Goal: Transaction & Acquisition: Download file/media

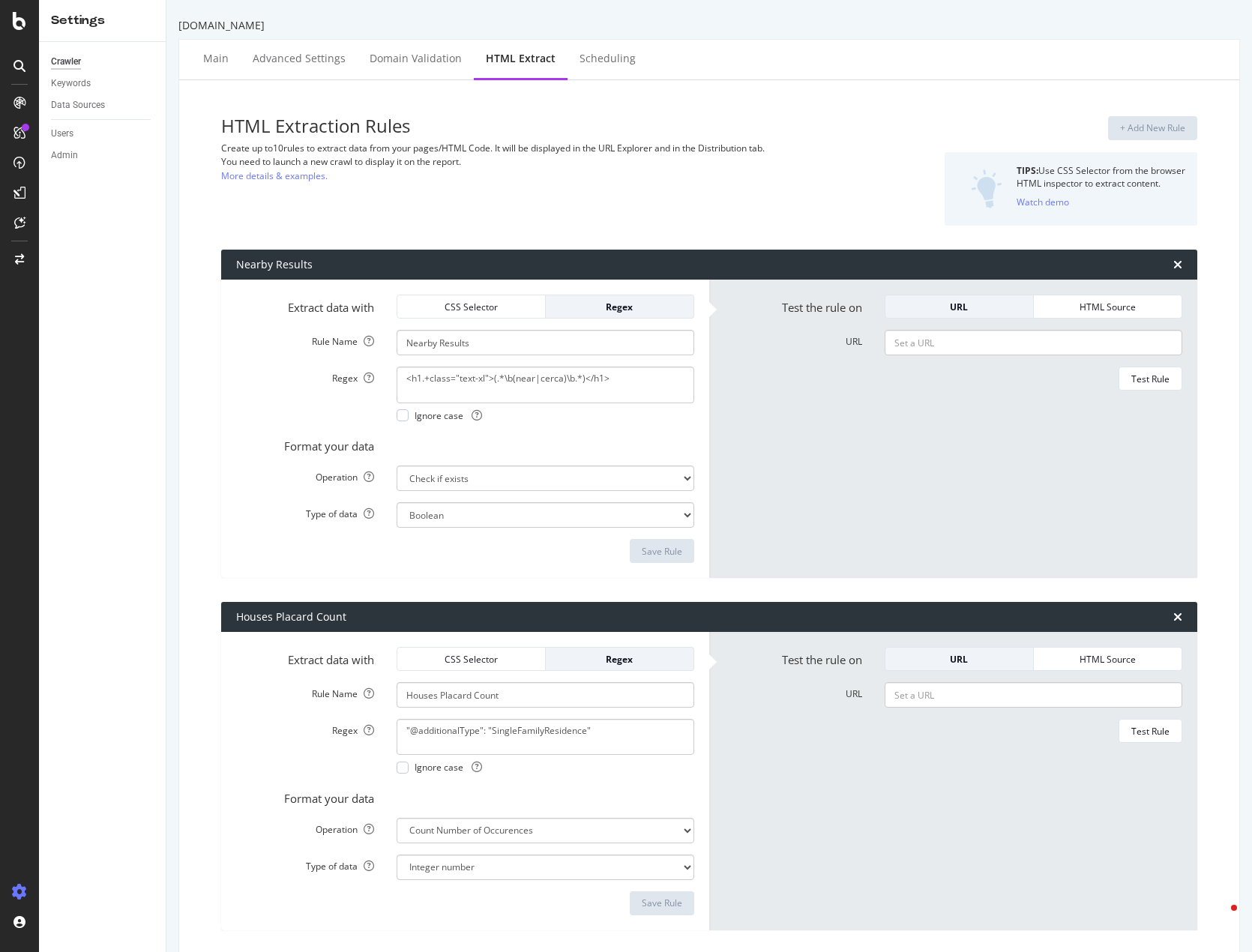
select select "exist"
select select "count"
select select "exist"
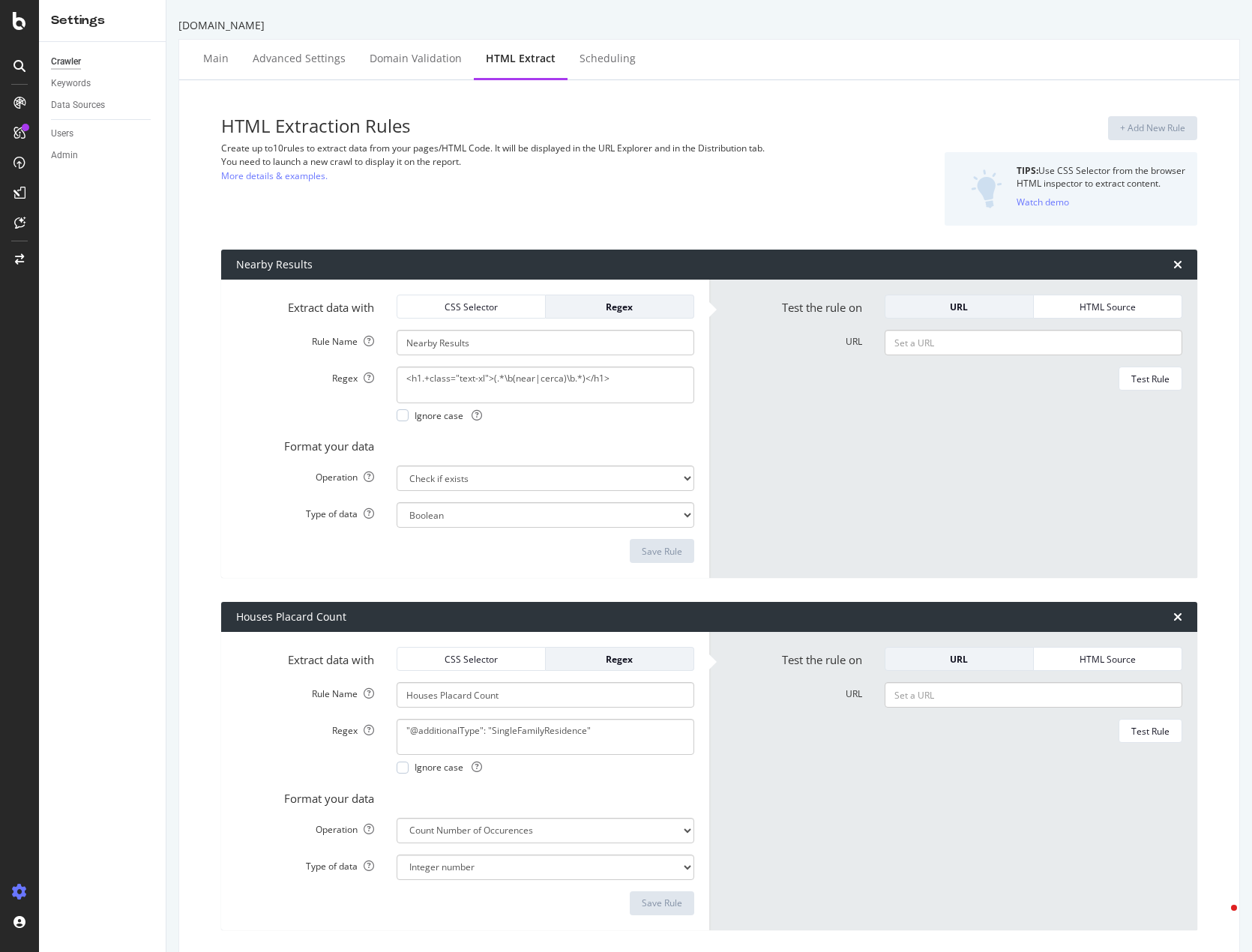
select select "count"
select select "d"
select select "rfc3339"
select select "exist"
select select "count"
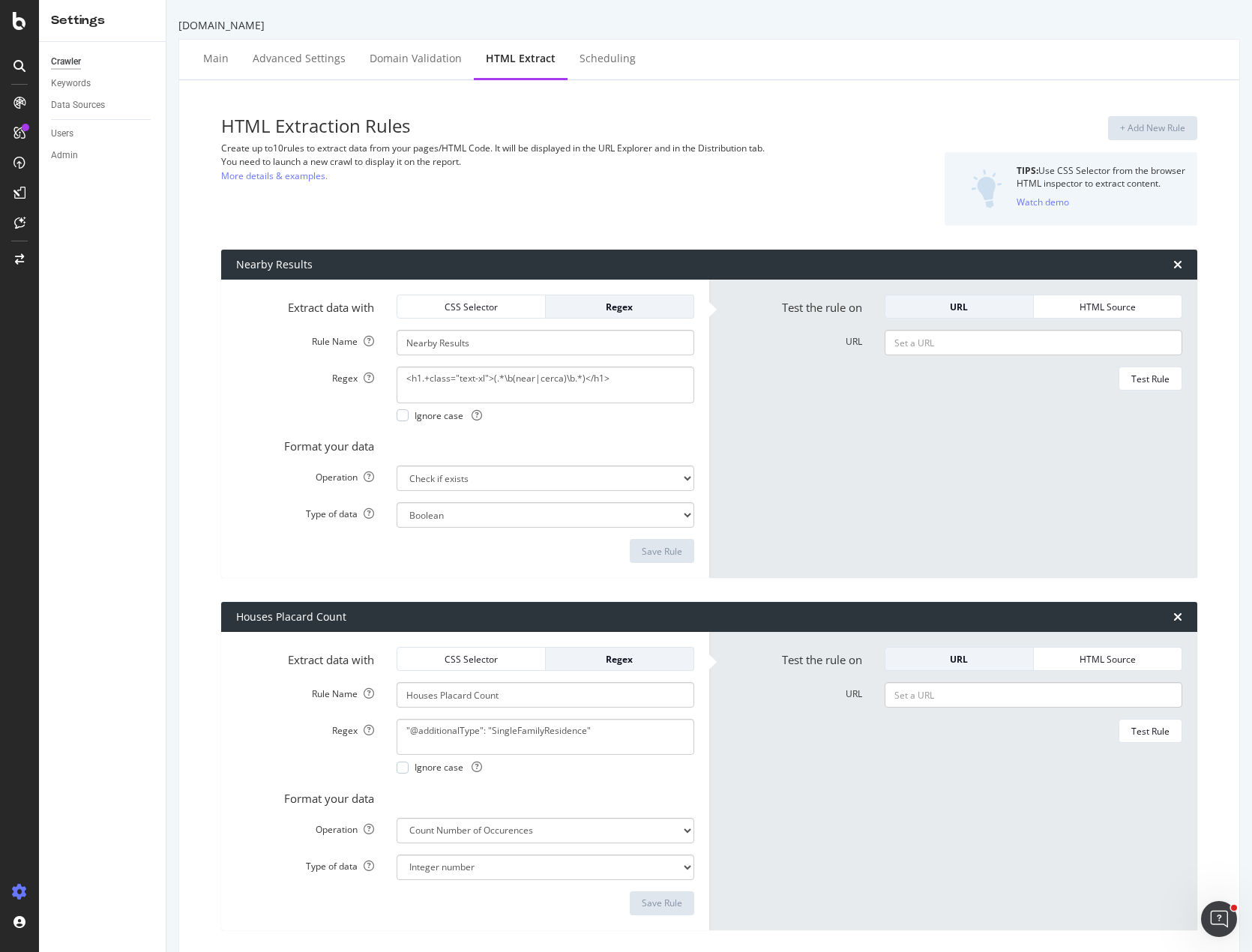
click at [710, 175] on div "HTML Extraction Rules Create up to 10 rules to extract data from your pages/HTM…" at bounding box center [542, 170] width 643 height 110
click at [441, 168] on div "HTML Extraction Rules Create up to 10 rules to extract data from your pages/HTM…" at bounding box center [542, 170] width 643 height 110
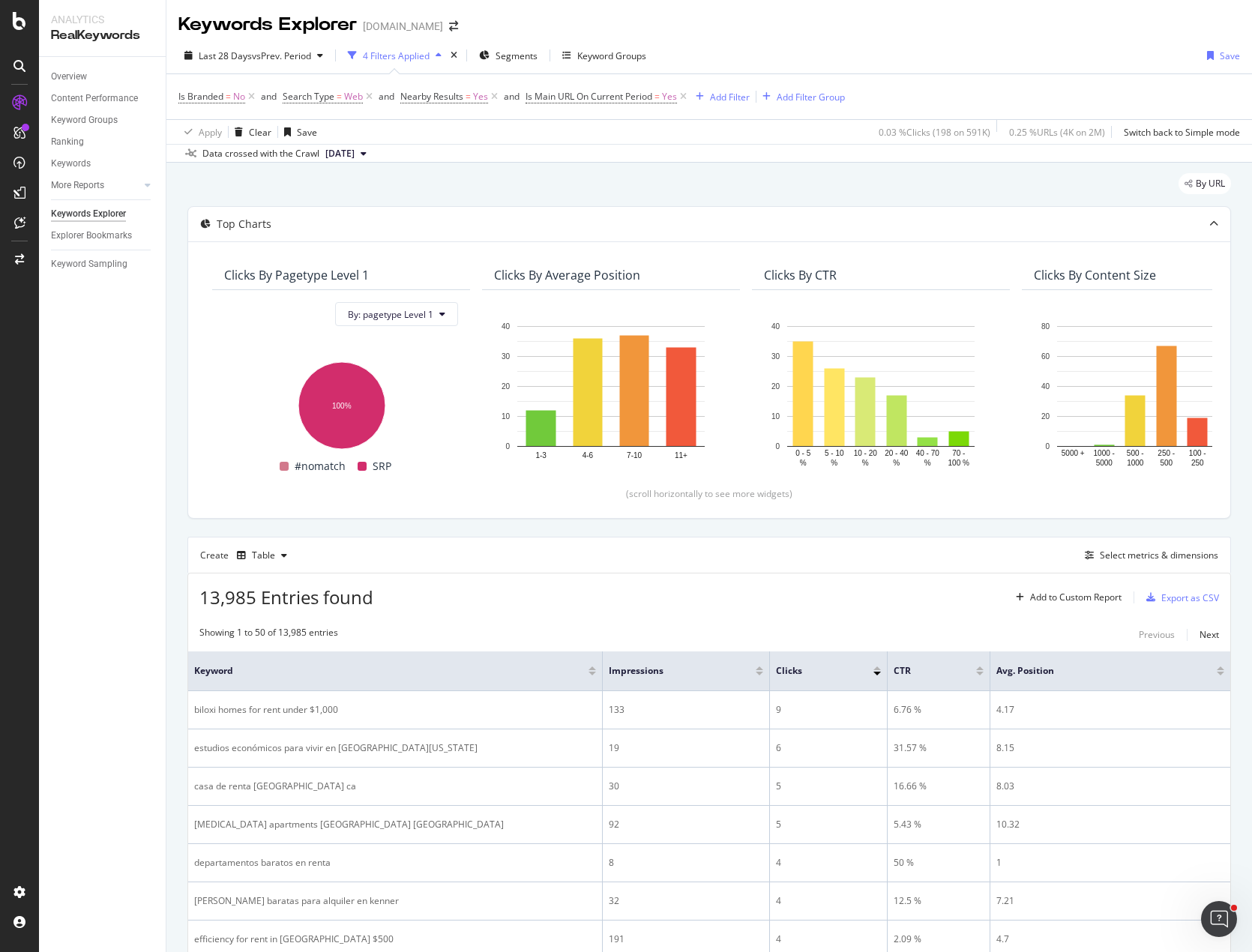
click at [293, 59] on span "vs Prev. Period" at bounding box center [282, 56] width 59 height 12
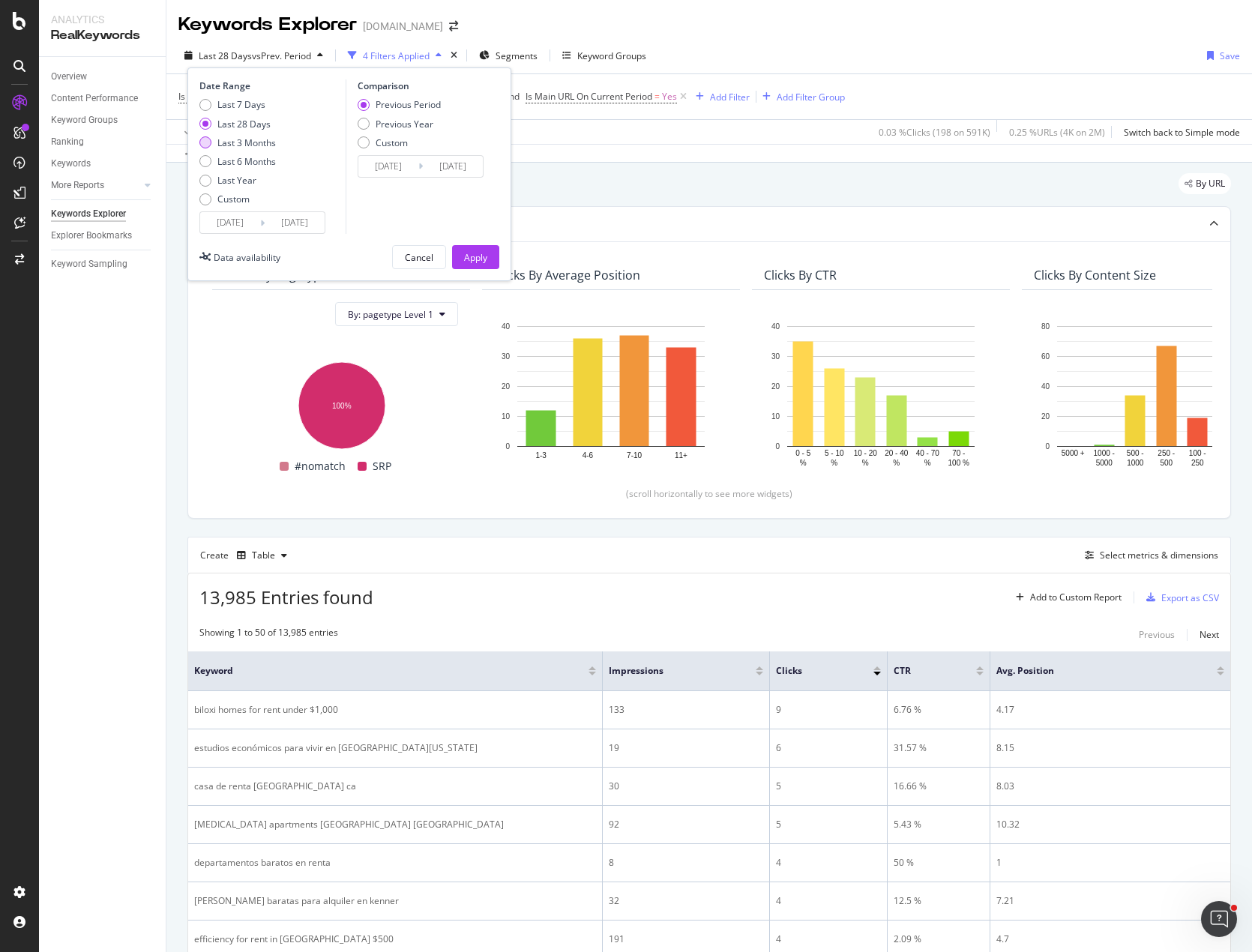
click at [224, 142] on div "Last 3 Months" at bounding box center [247, 143] width 59 height 12
type input "2025/06/08"
type input "2025/03/08"
type input "2025/06/07"
click at [224, 158] on div "Last 6 Months" at bounding box center [247, 161] width 59 height 12
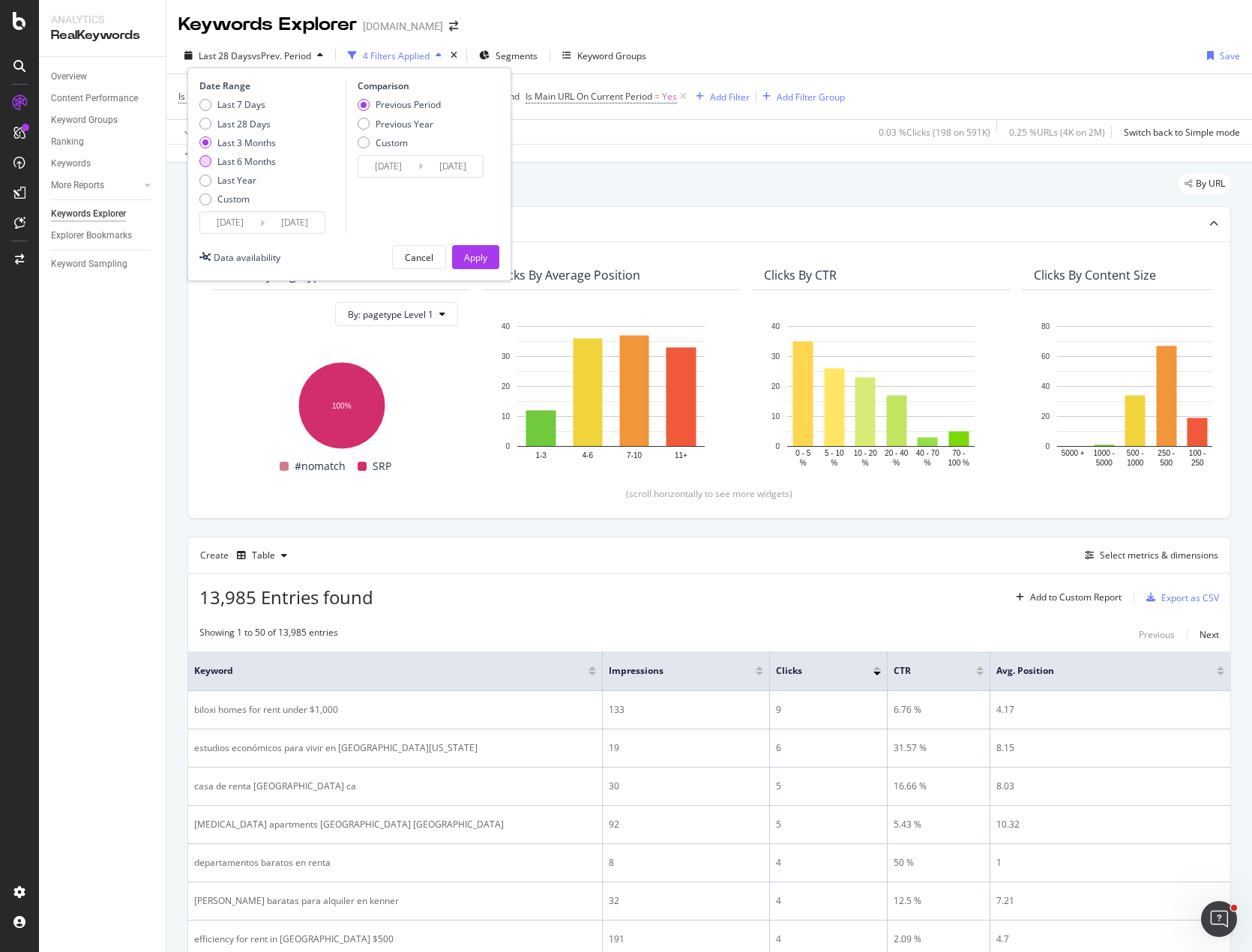
type input "2025/03/08"
type input "2024/09/04"
type input "2025/03/07"
click at [468, 252] on div "Apply" at bounding box center [476, 258] width 23 height 12
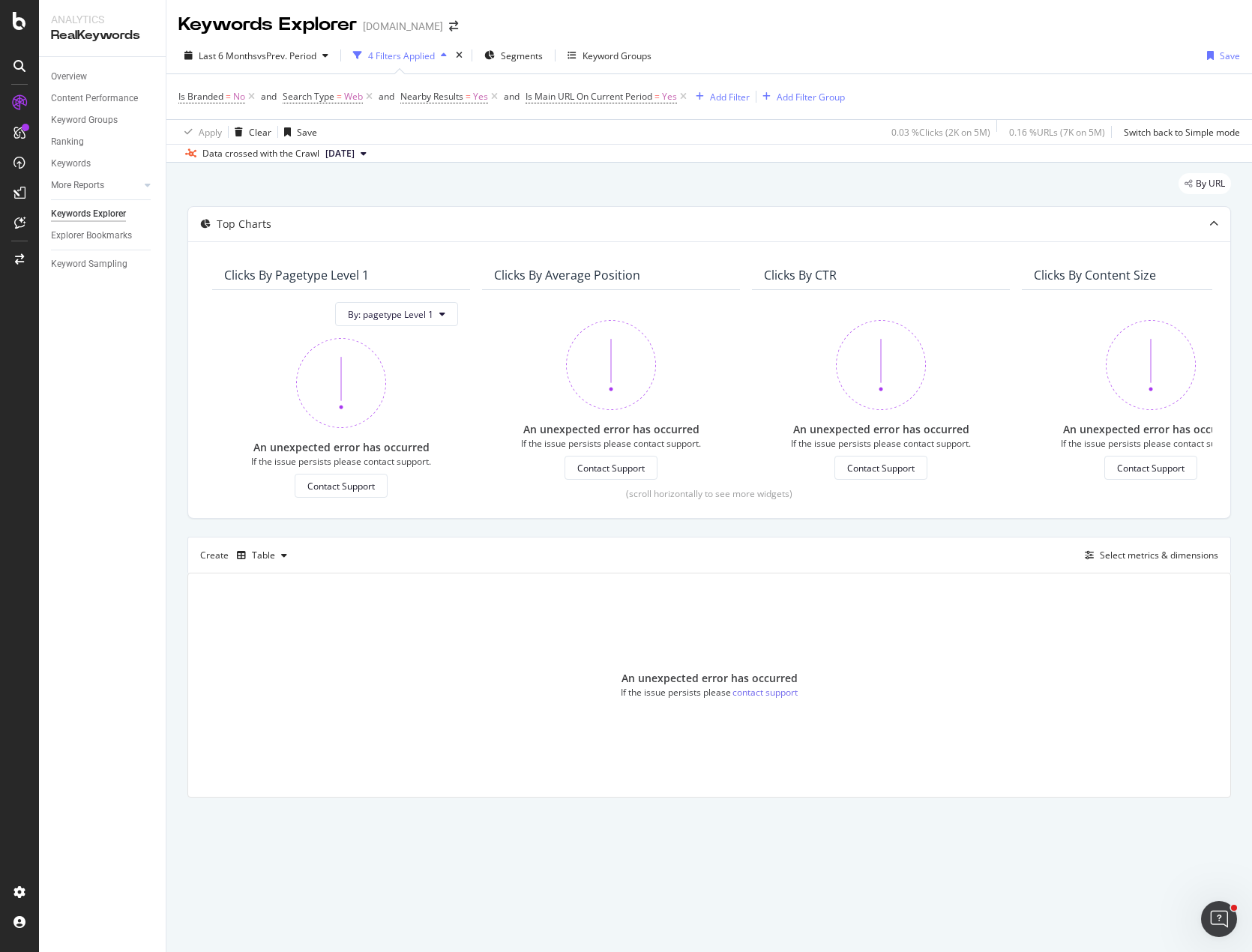
click at [992, 35] on div "Keywords Explorer ForRent.com" at bounding box center [710, 19] width 1086 height 37
click at [372, 188] on div "By URL" at bounding box center [709, 189] width 1044 height 33
click at [299, 50] on span "vs Prev. Period" at bounding box center [286, 56] width 59 height 12
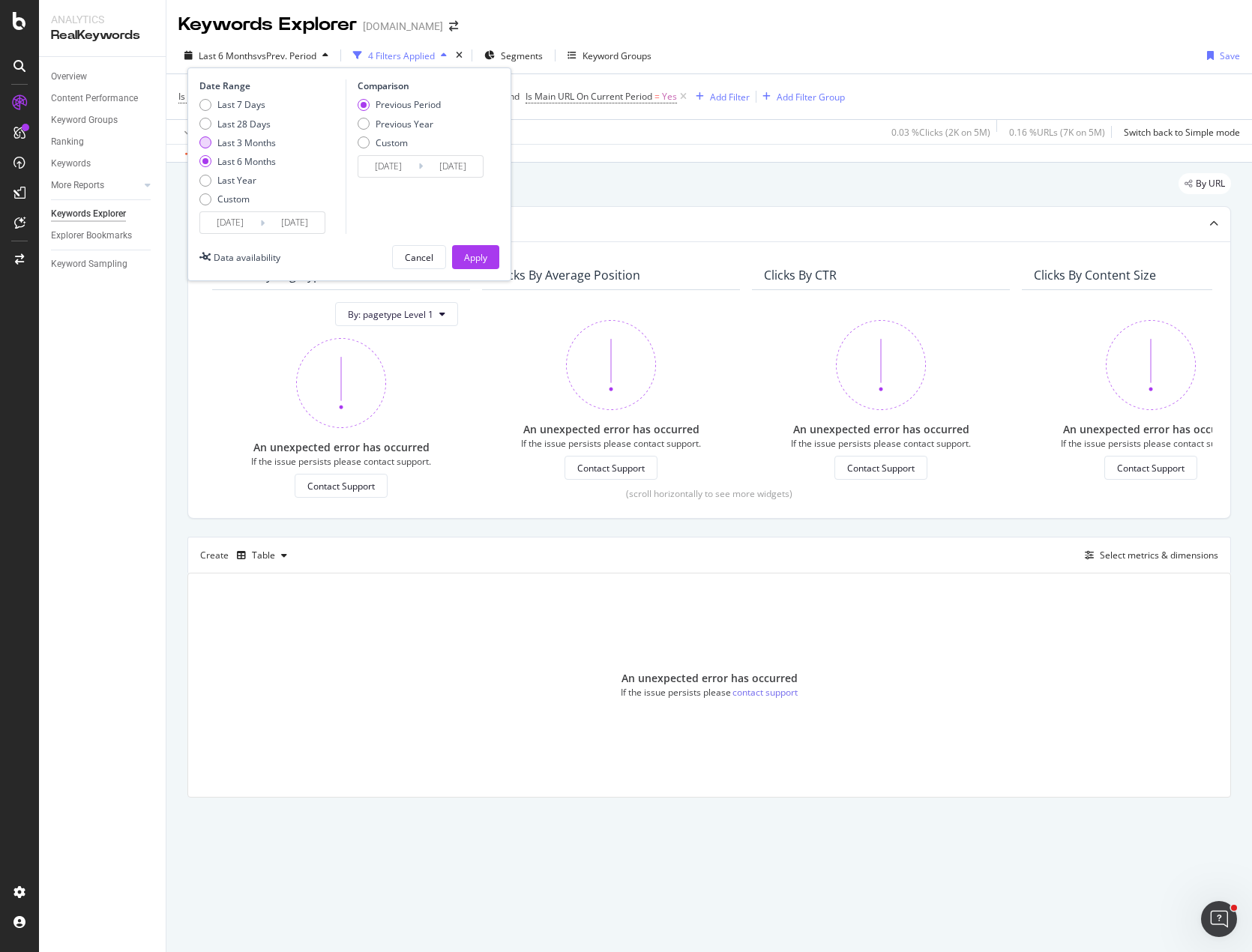
click at [235, 139] on div "Last 3 Months" at bounding box center [247, 143] width 59 height 12
type input "2025/06/08"
type input "2025/03/08"
type input "2025/06/07"
click at [460, 252] on button "Apply" at bounding box center [475, 257] width 47 height 24
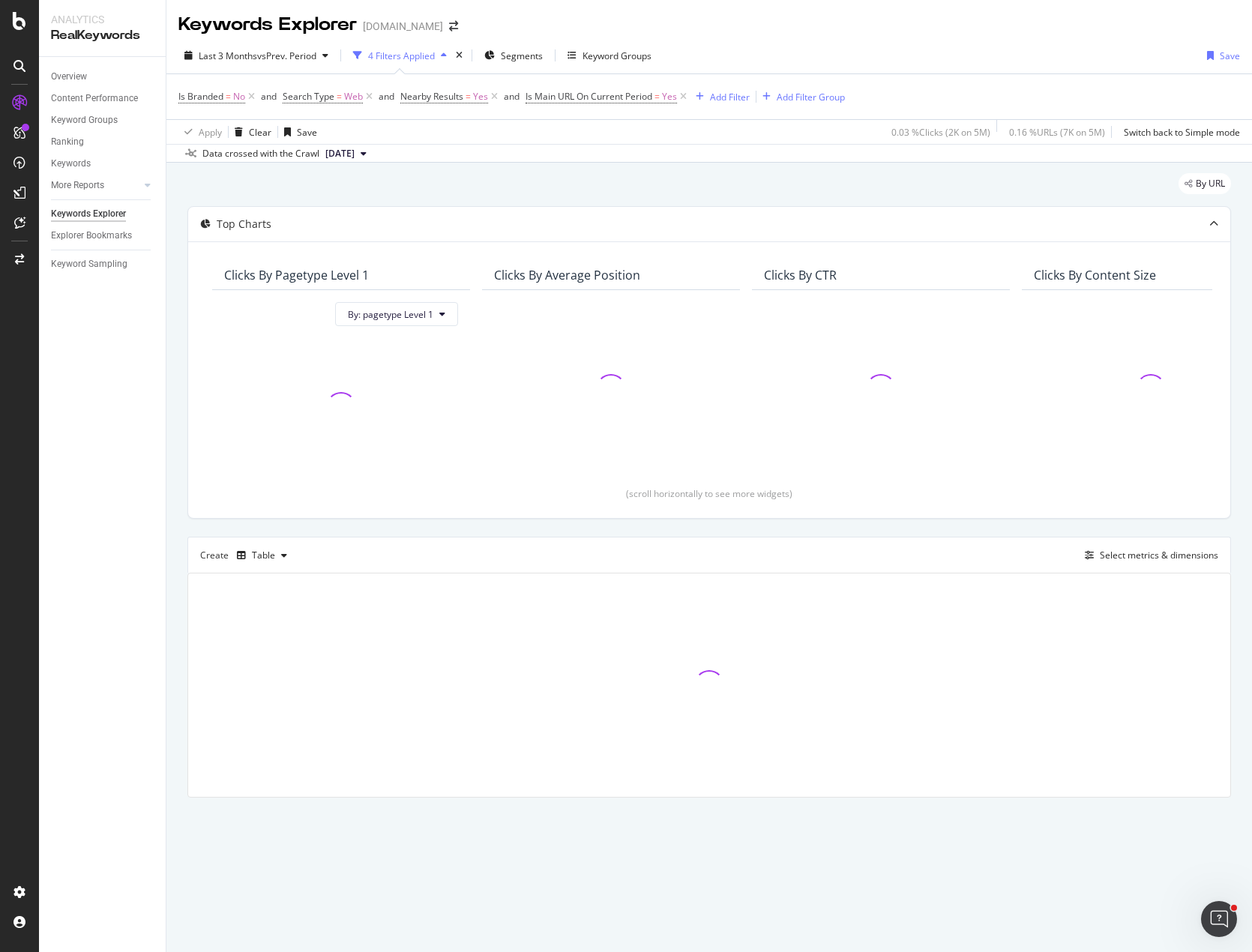
click at [373, 153] on button "2025 Sep. 6th" at bounding box center [346, 153] width 54 height 18
click at [542, 153] on div "Data crossed with the Crawl 2025 Sep. 6th" at bounding box center [710, 152] width 1086 height 18
drag, startPoint x: 952, startPoint y: 17, endPoint x: 898, endPoint y: 4, distance: 55.5
click at [951, 17] on div "Keywords Explorer ForRent.com" at bounding box center [710, 19] width 1086 height 37
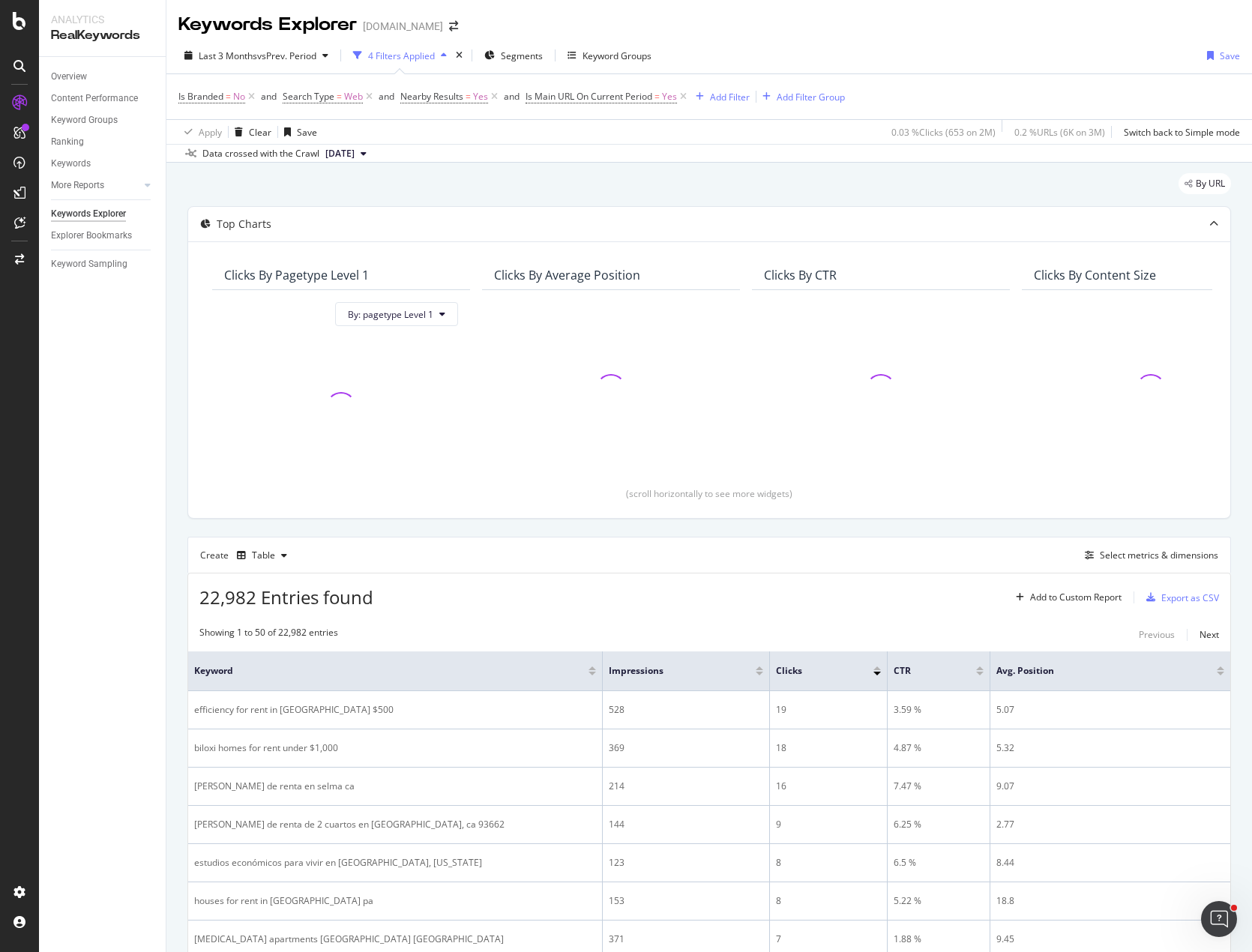
click at [867, 31] on div "Keywords Explorer ForRent.com" at bounding box center [710, 19] width 1086 height 37
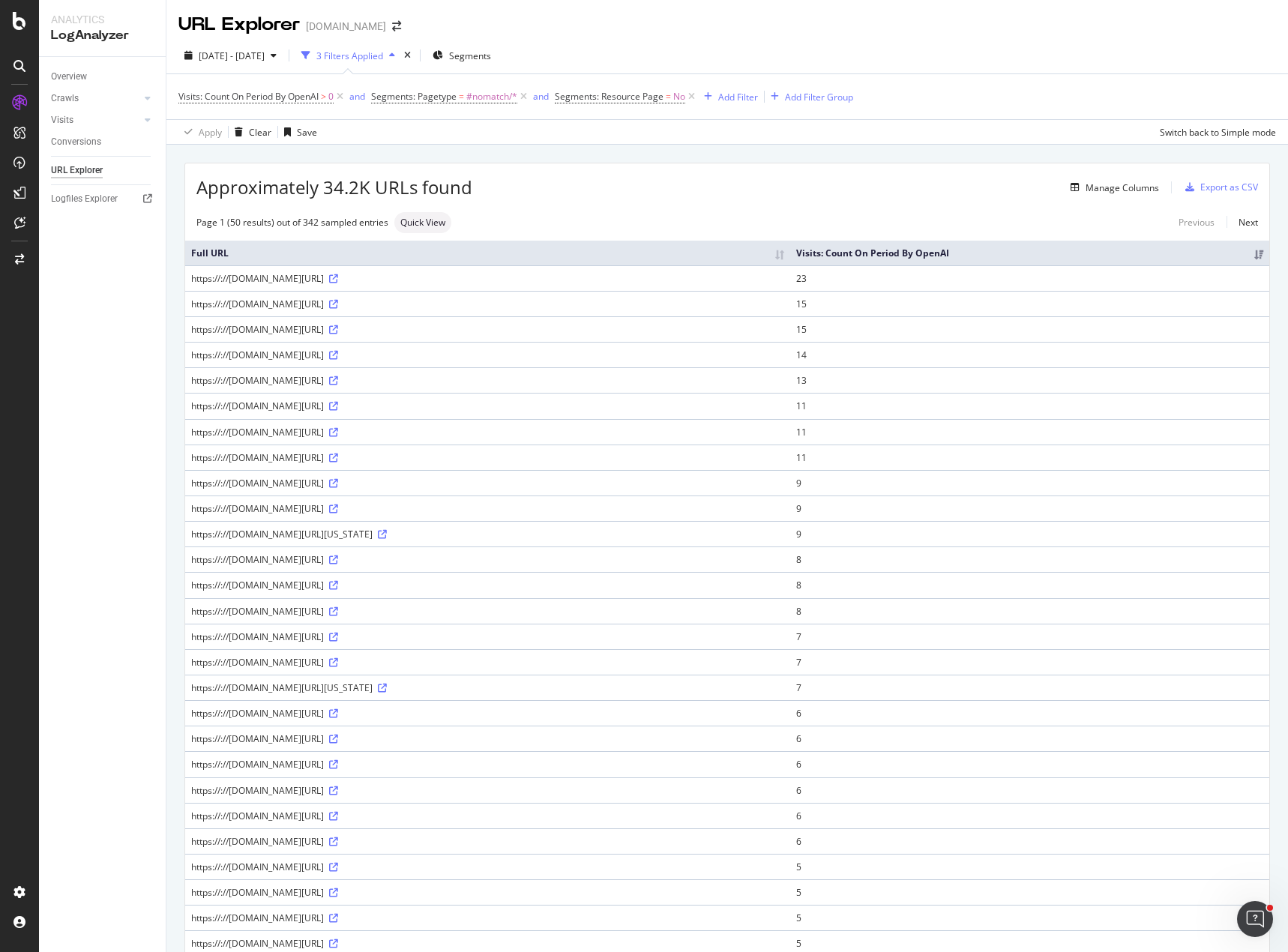
click at [619, 188] on div "Manage Columns" at bounding box center [816, 187] width 686 height 18
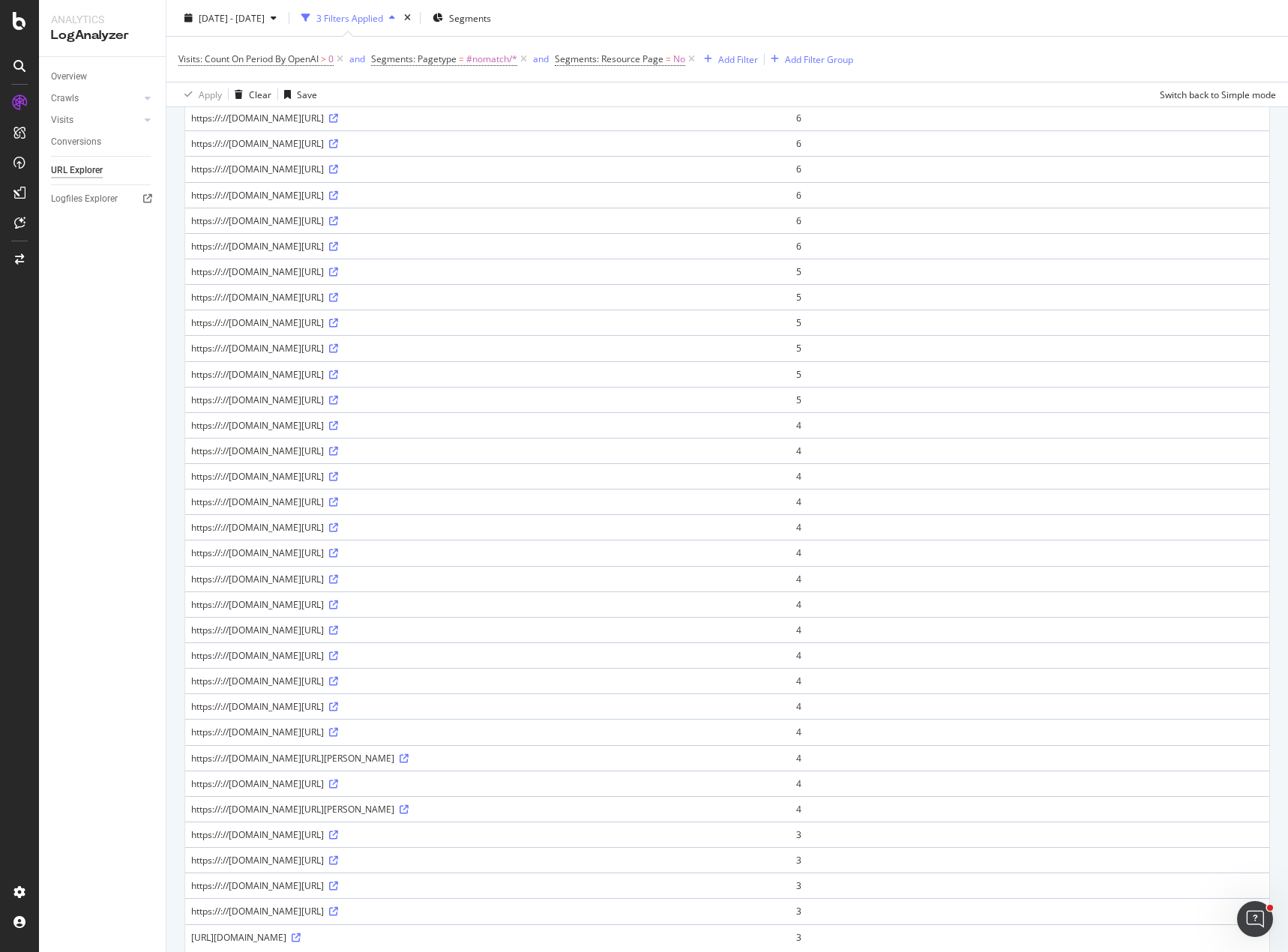
scroll to position [600, 0]
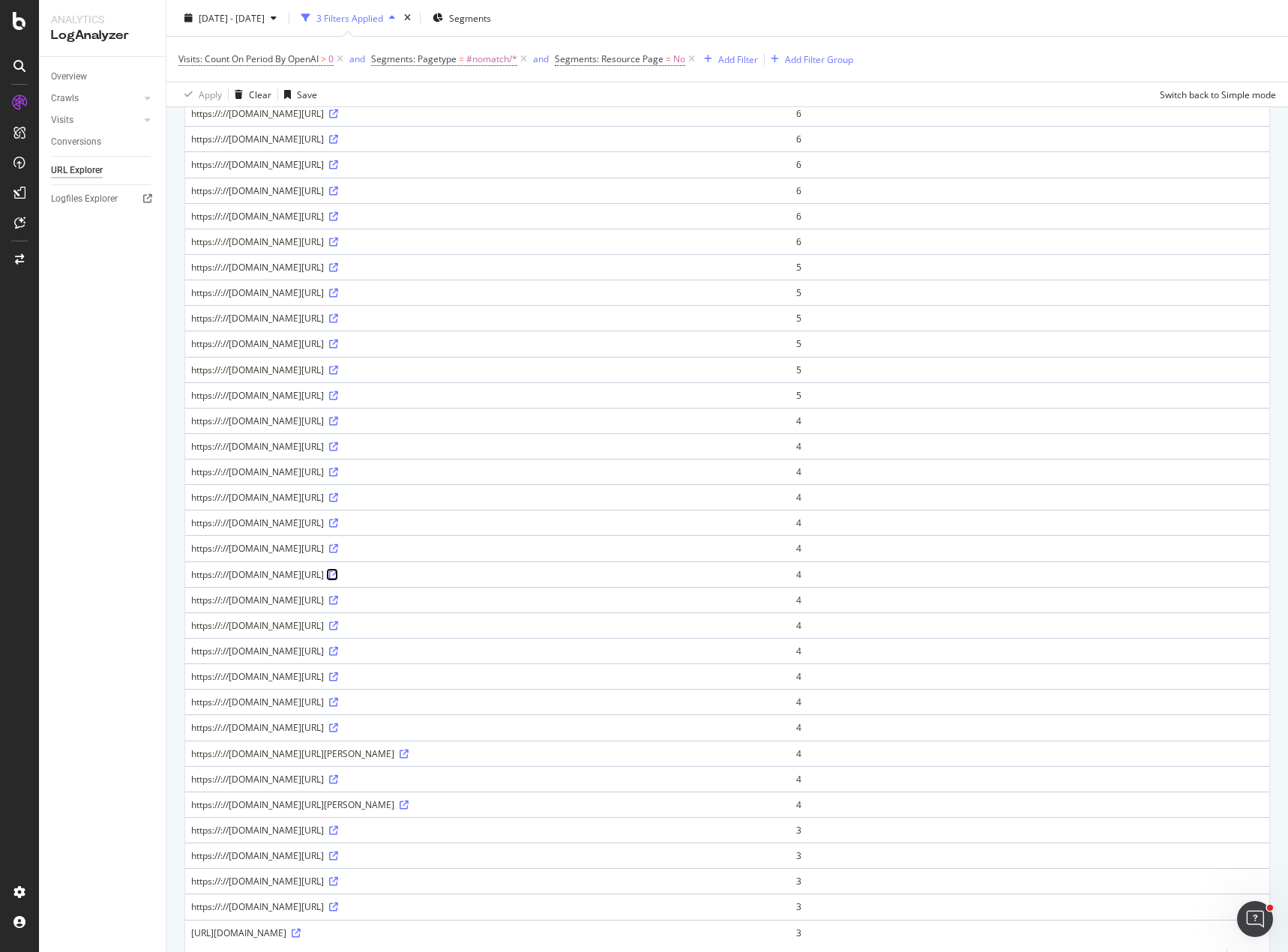
click at [338, 574] on icon at bounding box center [333, 575] width 9 height 9
click at [875, 15] on div "[DATE] - [DATE] 3 Filters Applied Segments" at bounding box center [727, 21] width 1121 height 30
click at [694, 12] on div "[DATE] - [DATE] 3 Filters Applied Segments" at bounding box center [727, 21] width 1121 height 30
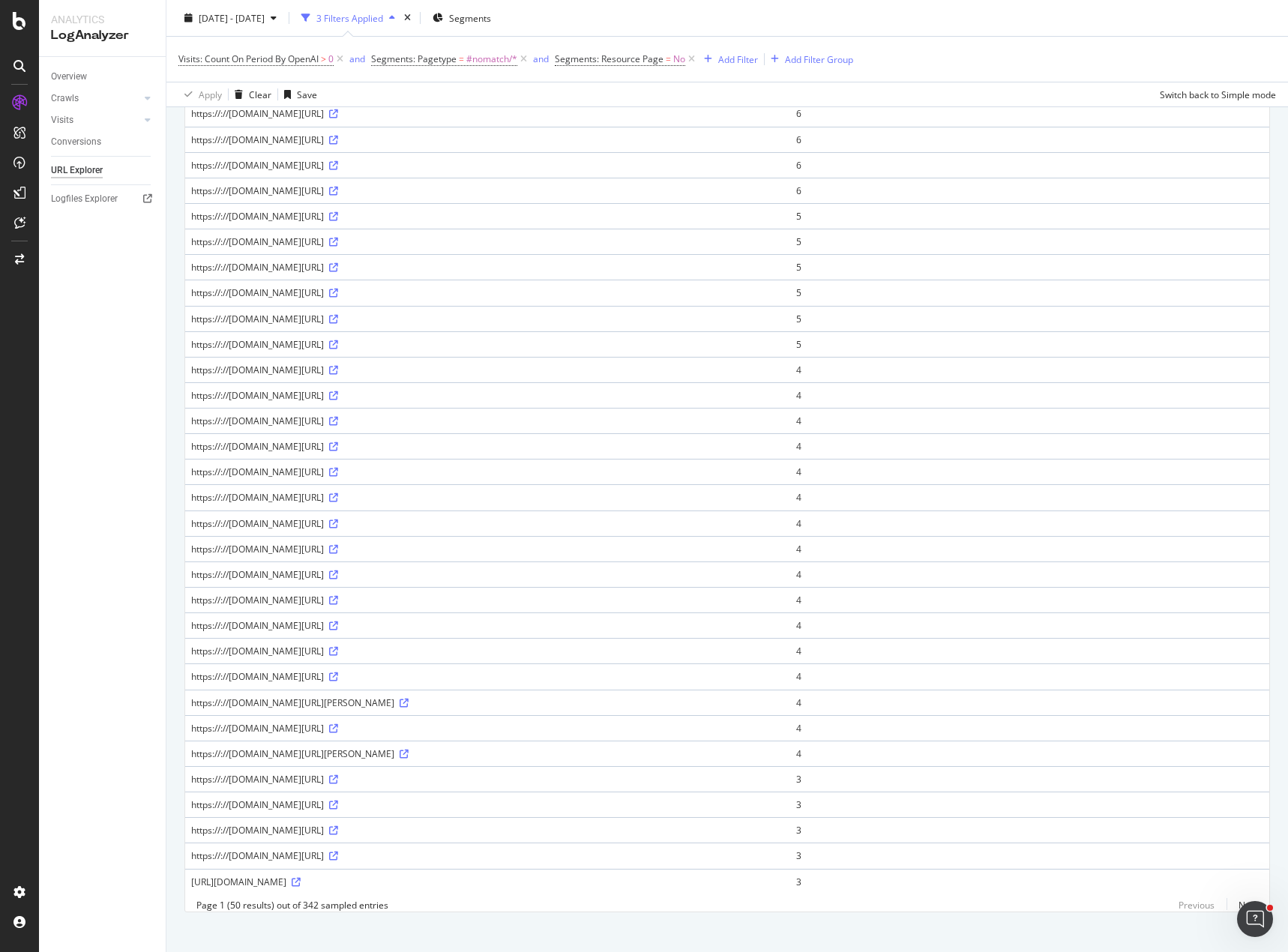
scroll to position [675, 0]
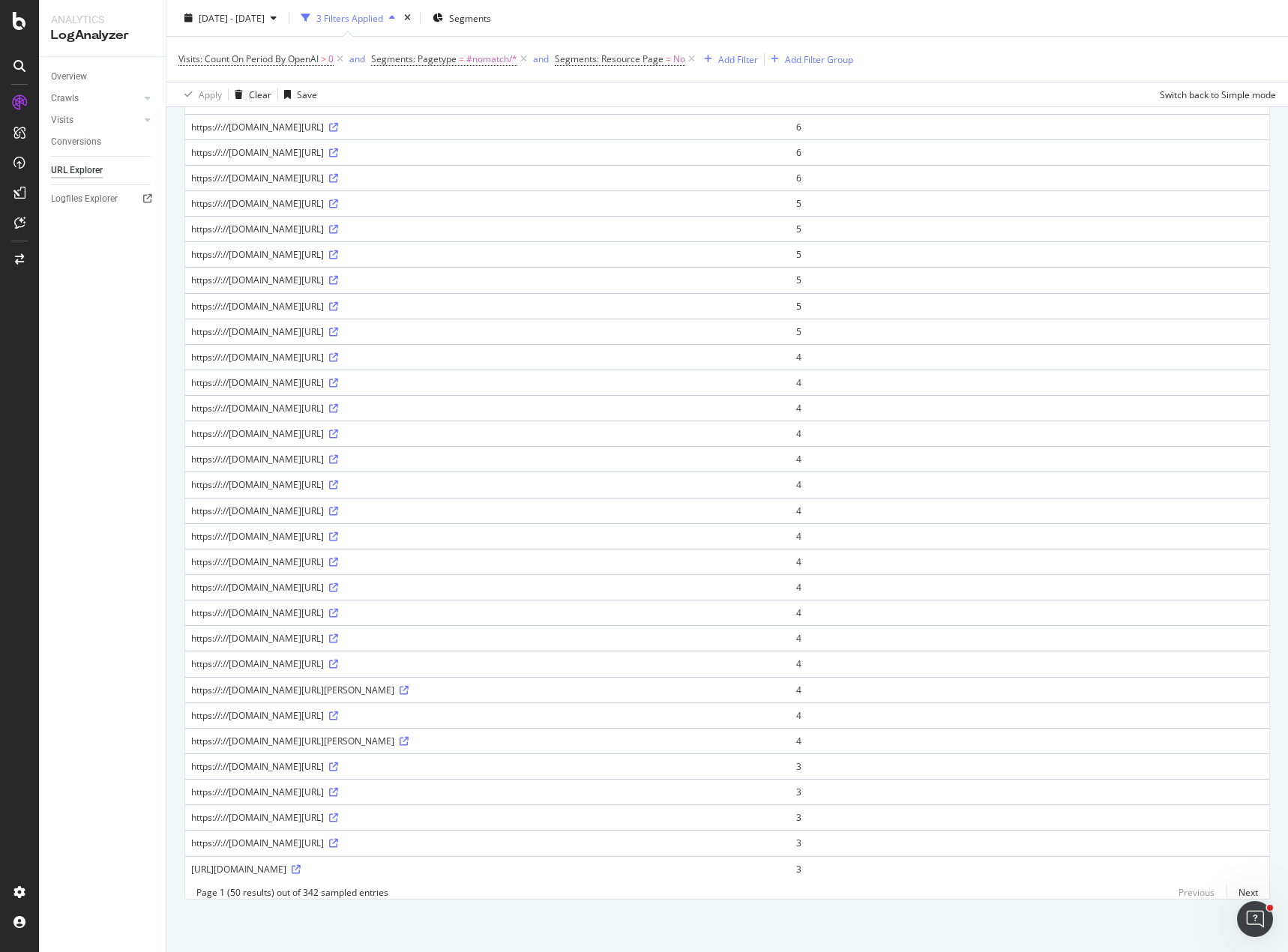
drag, startPoint x: 644, startPoint y: 854, endPoint x: 186, endPoint y: 859, distance: 458.0
click at [186, 859] on td "[URL][DOMAIN_NAME]" at bounding box center [488, 868] width 605 height 26
copy div "[URL][DOMAIN_NAME]"
click at [917, 21] on div "[DATE] - [DATE] 3 Filters Applied Segments" at bounding box center [727, 21] width 1121 height 30
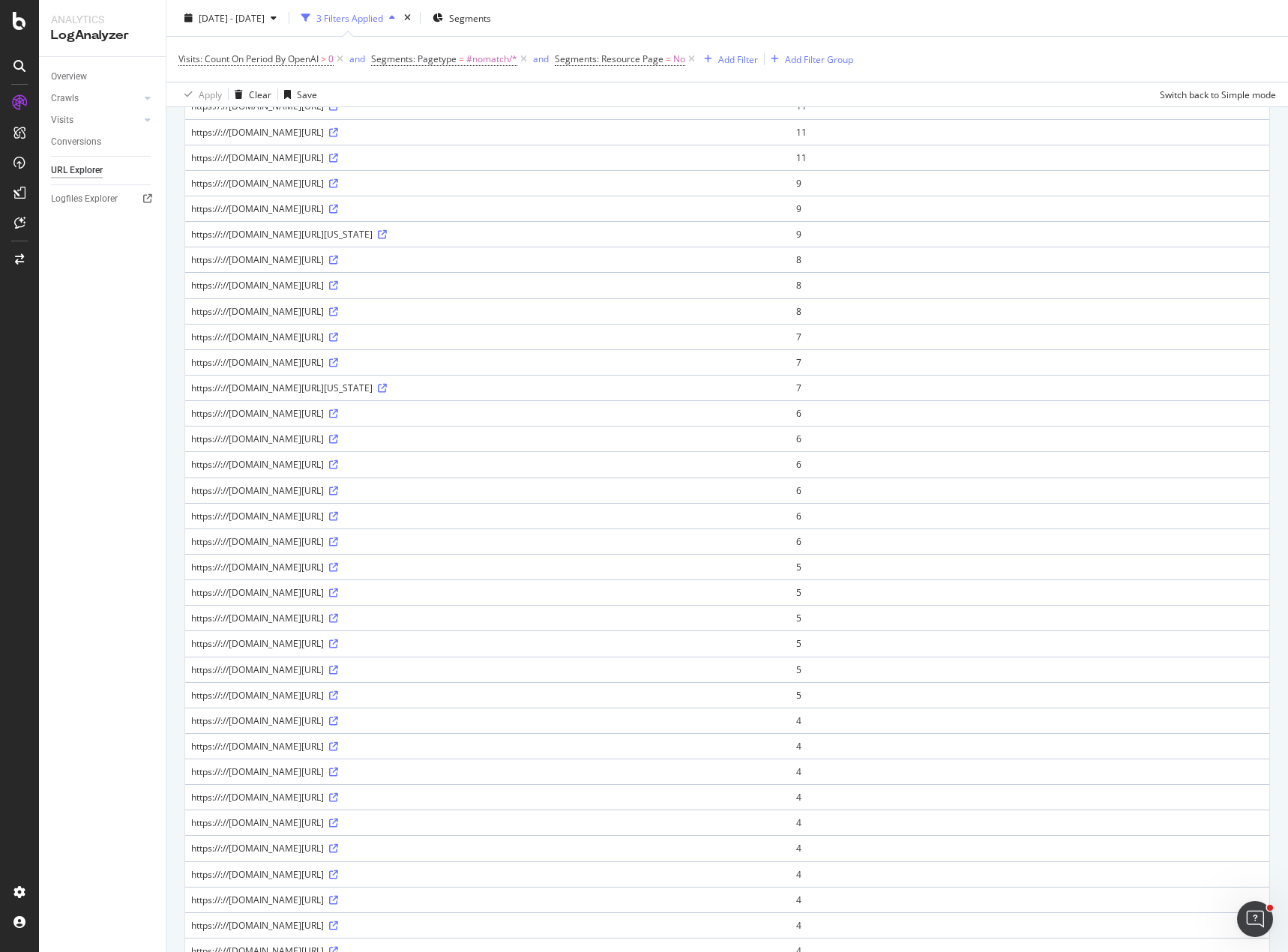
scroll to position [0, 0]
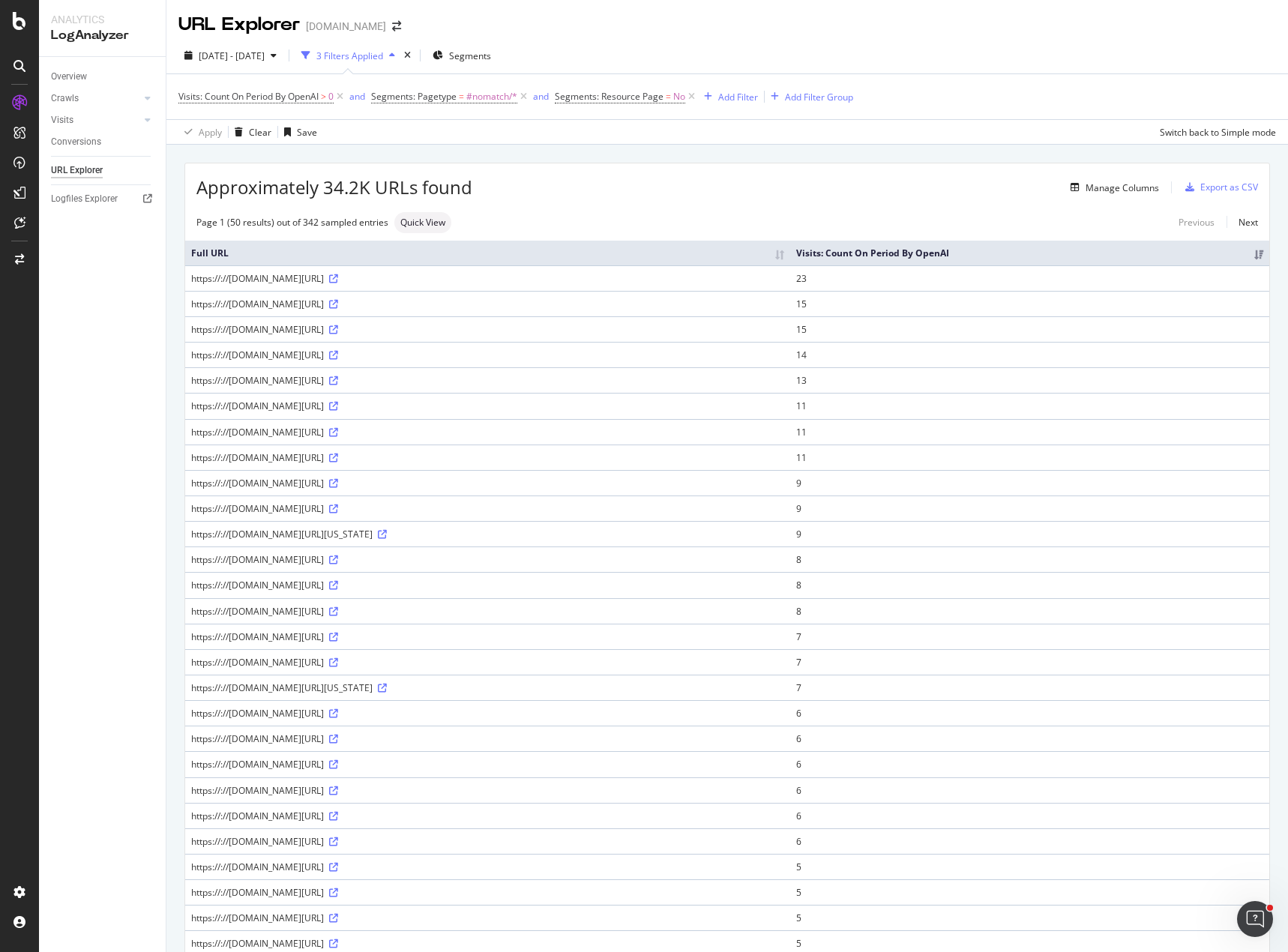
click at [506, 157] on div "Approximately 34.2K URLs found Manage Columns Export as CSV Page 1 (50 results)…" at bounding box center [727, 880] width 1121 height 1471
click at [621, 153] on div "Approximately 34.2K URLs found Manage Columns Export as CSV Page 1 (50 results)…" at bounding box center [727, 880] width 1121 height 1471
drag, startPoint x: 660, startPoint y: 188, endPoint x: 653, endPoint y: 204, distance: 17.5
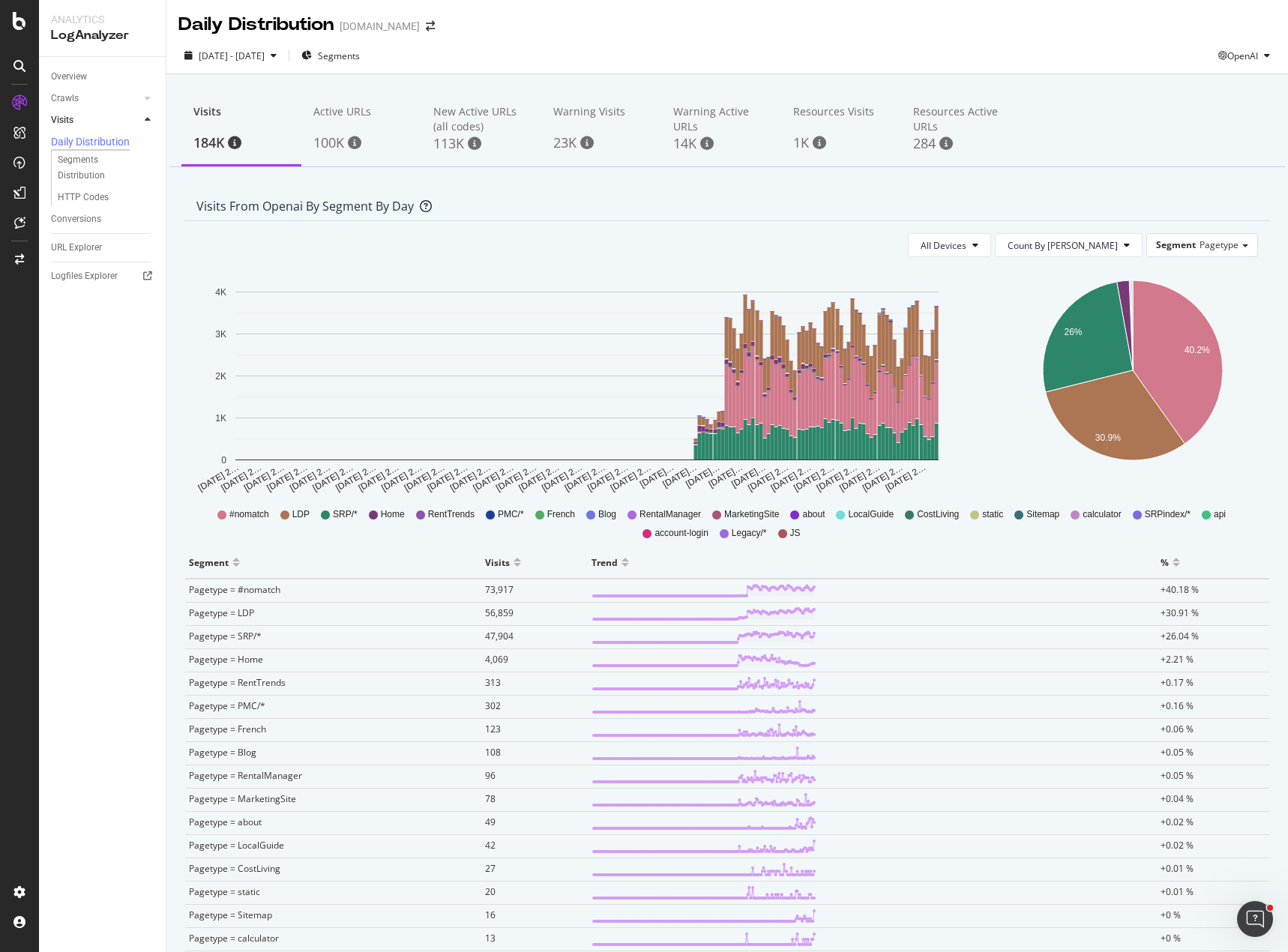
click at [718, 40] on div "[DATE] - [DATE] Segments OpenAI" at bounding box center [727, 55] width 1121 height 37
click at [94, 536] on div "Overview Crawls Daily Distribution Segments Distribution HTTP Codes Resources V…" at bounding box center [103, 505] width 127 height 895
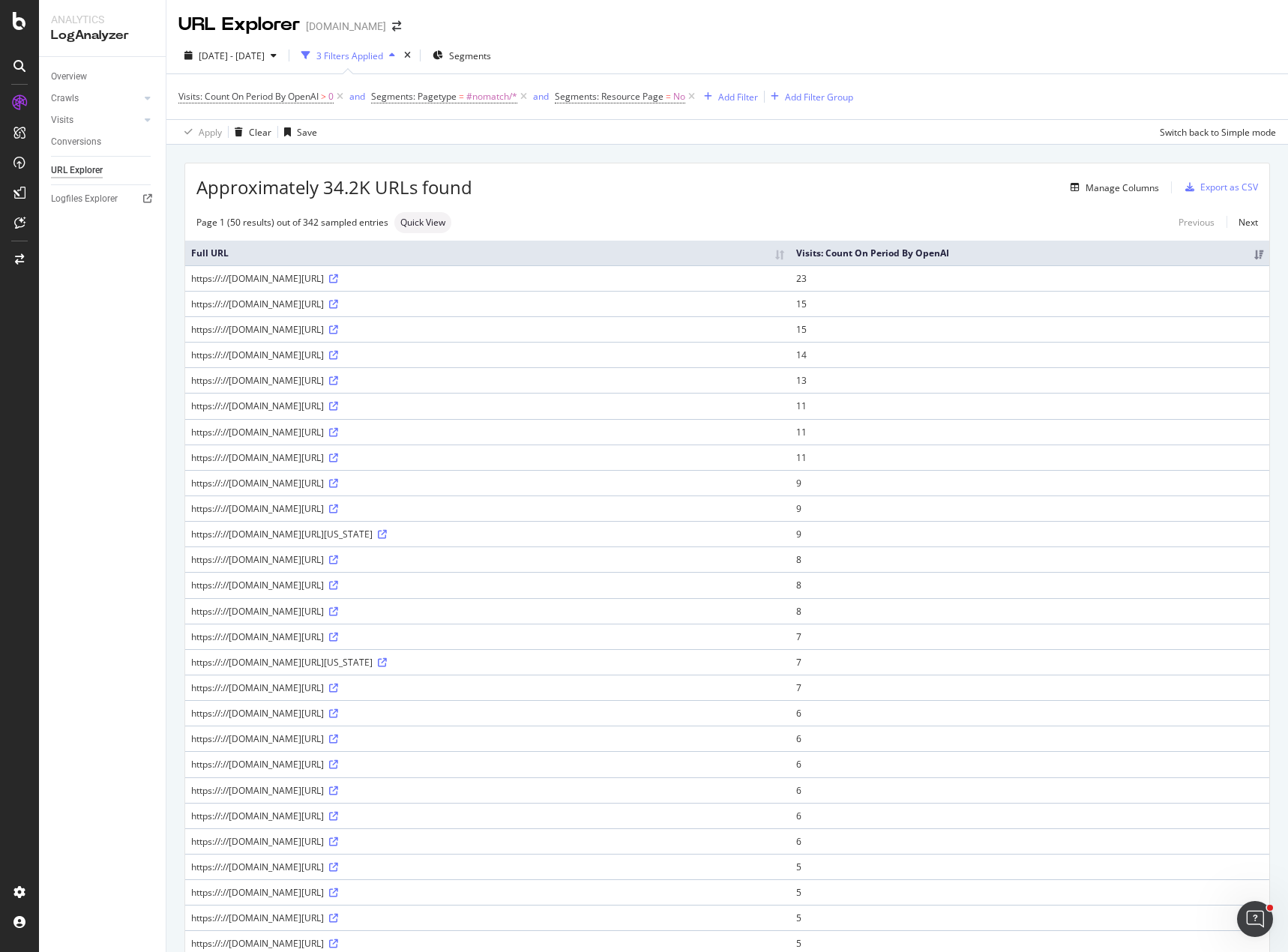
drag, startPoint x: 187, startPoint y: 277, endPoint x: 432, endPoint y: 279, distance: 245.0
click at [432, 279] on td "https://://[DOMAIN_NAME][URL]" at bounding box center [488, 278] width 605 height 26
copy div "https://://[DOMAIN_NAME][URL]"
click at [630, 190] on div "Manage Columns" at bounding box center [816, 187] width 686 height 18
click at [743, 97] on div "Add Filter" at bounding box center [738, 97] width 40 height 12
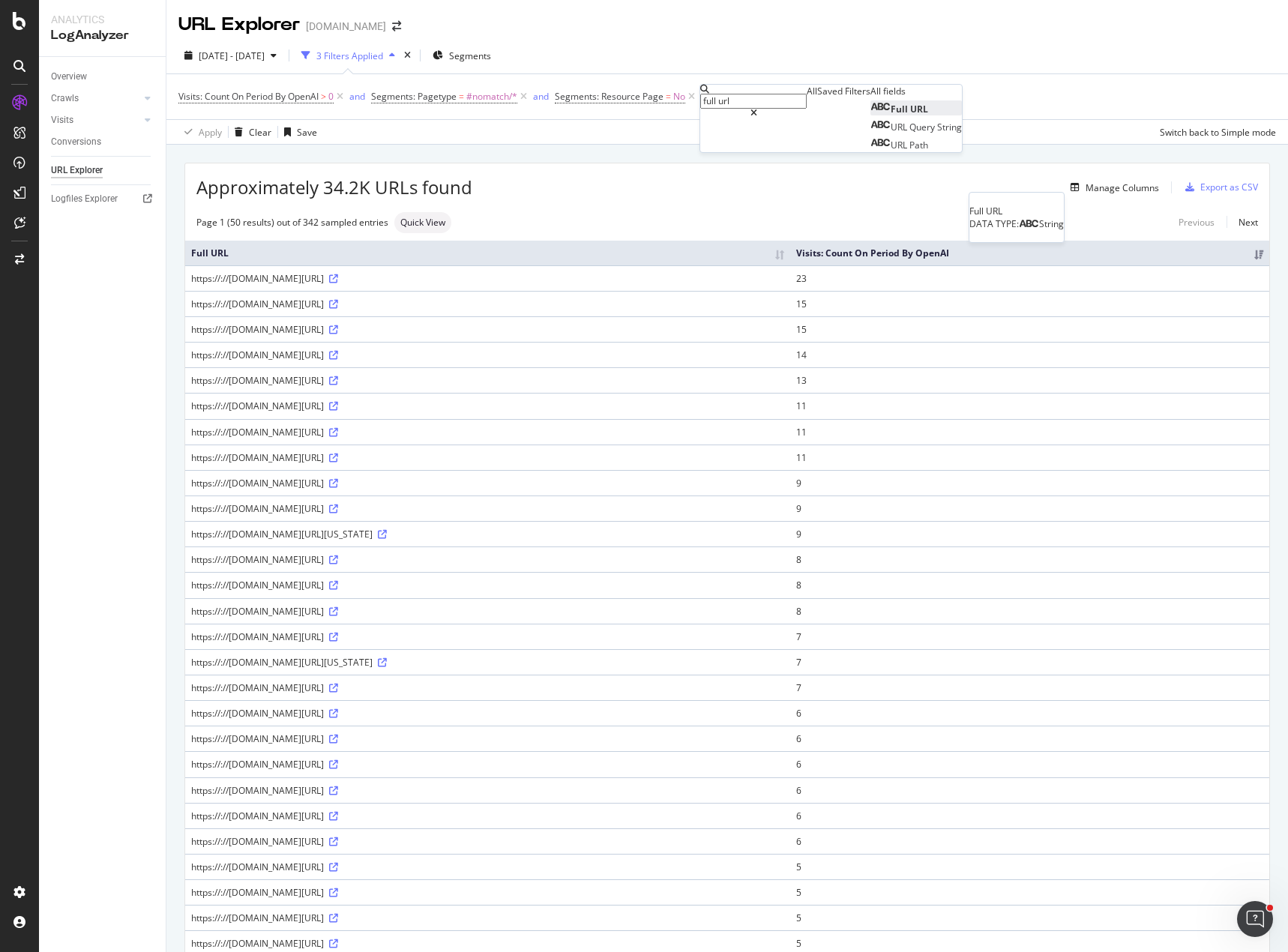
type input "full url"
click at [870, 116] on div "Full URL" at bounding box center [898, 109] width 58 height 12
click at [740, 116] on span "Contains" at bounding box center [726, 110] width 37 height 12
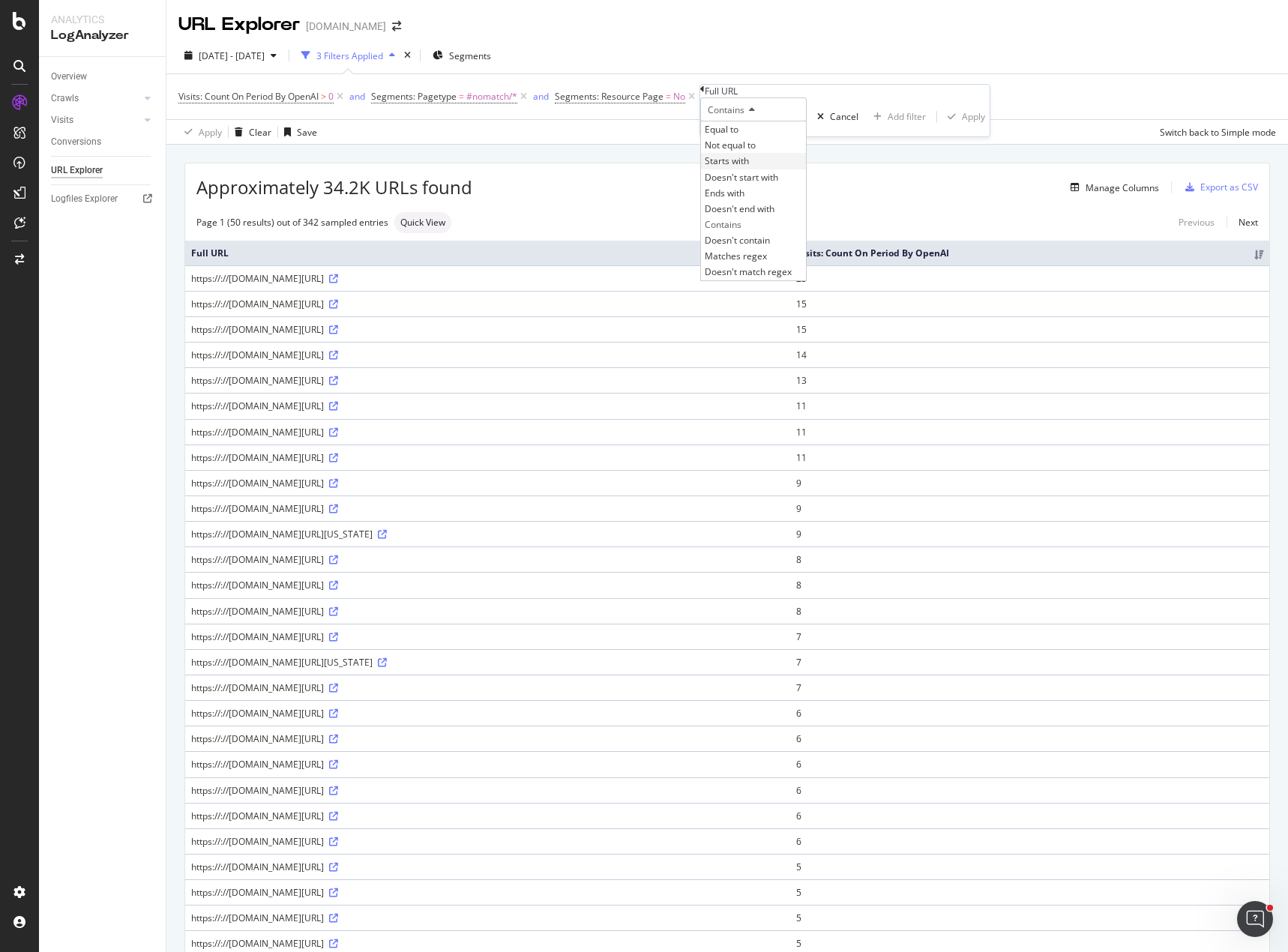
click at [749, 168] on span "Starts with" at bounding box center [727, 160] width 45 height 12
click at [754, 136] on input "text" at bounding box center [752, 128] width 106 height 15
type input "[URL][DOMAIN_NAME]"
click at [962, 127] on div "Apply" at bounding box center [973, 121] width 23 height 12
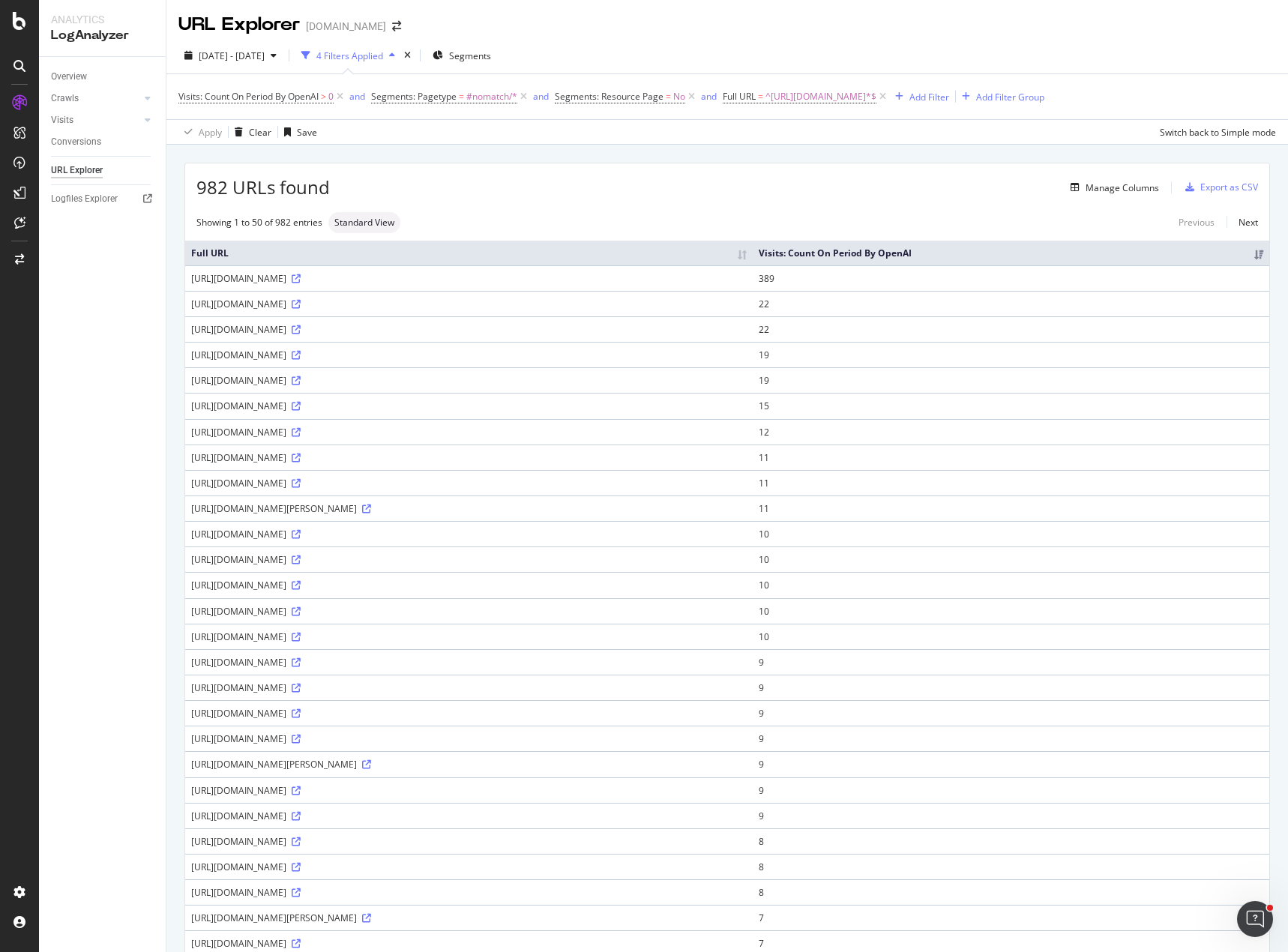
click at [99, 283] on div "Overview Crawls Daily Distribution Segments Distribution HTTP Codes Resources V…" at bounding box center [103, 505] width 127 height 895
click at [118, 620] on div "Overview Crawls Daily Distribution Segments Distribution HTTP Codes Resources V…" at bounding box center [103, 505] width 127 height 895
click at [96, 559] on div "Overview Crawls Daily Distribution Segments Distribution HTTP Codes Resources V…" at bounding box center [103, 505] width 127 height 895
click at [1205, 190] on div "Export as CSV" at bounding box center [1228, 187] width 58 height 12
click at [526, 96] on icon at bounding box center [523, 96] width 12 height 15
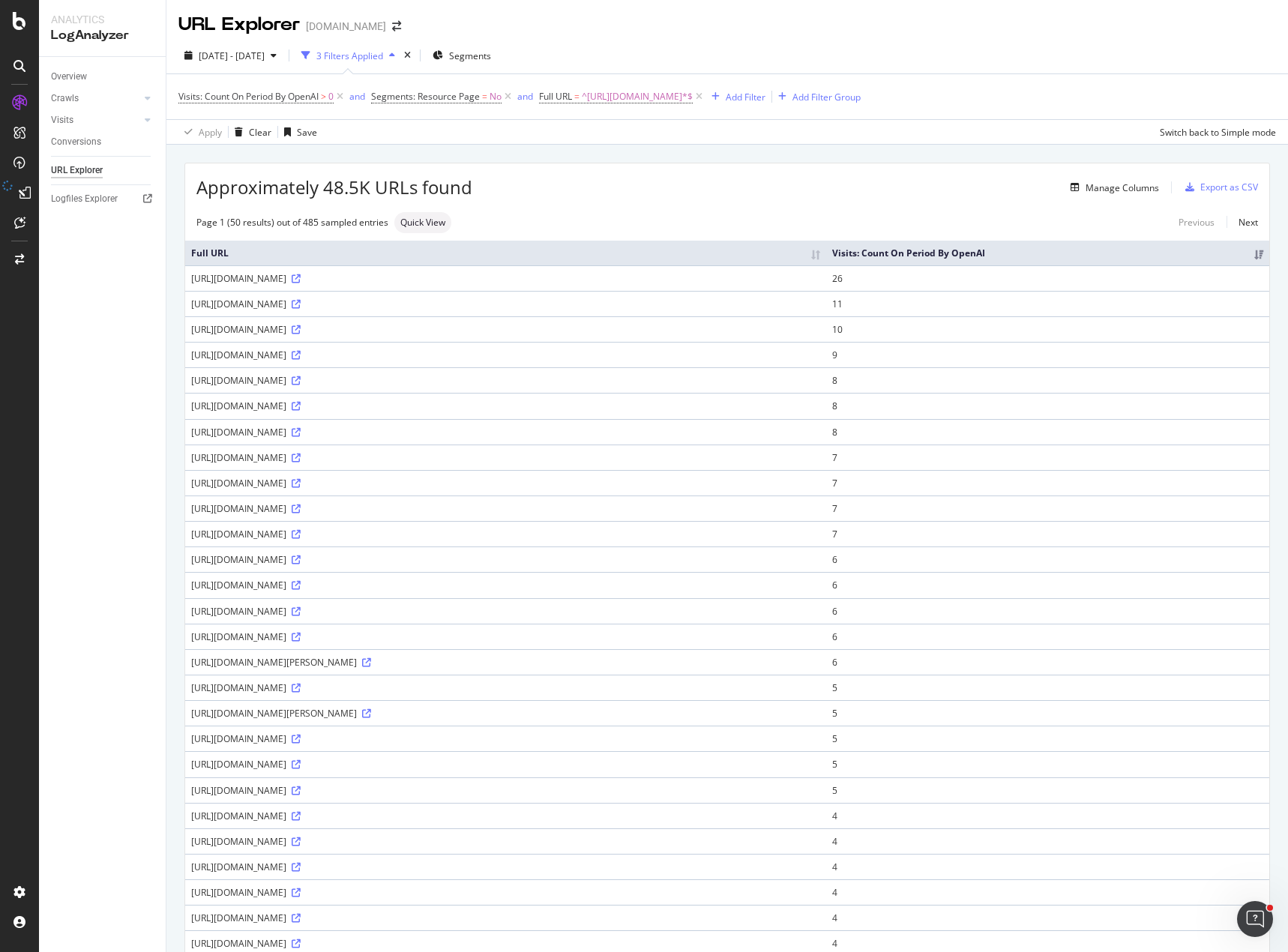
click at [983, 98] on div "Visits: Count On Period By OpenAI > 0 and Segments: Resource Page = No and Full…" at bounding box center [726, 96] width 1097 height 45
click at [1101, 187] on div "Manage Columns" at bounding box center [1122, 188] width 73 height 12
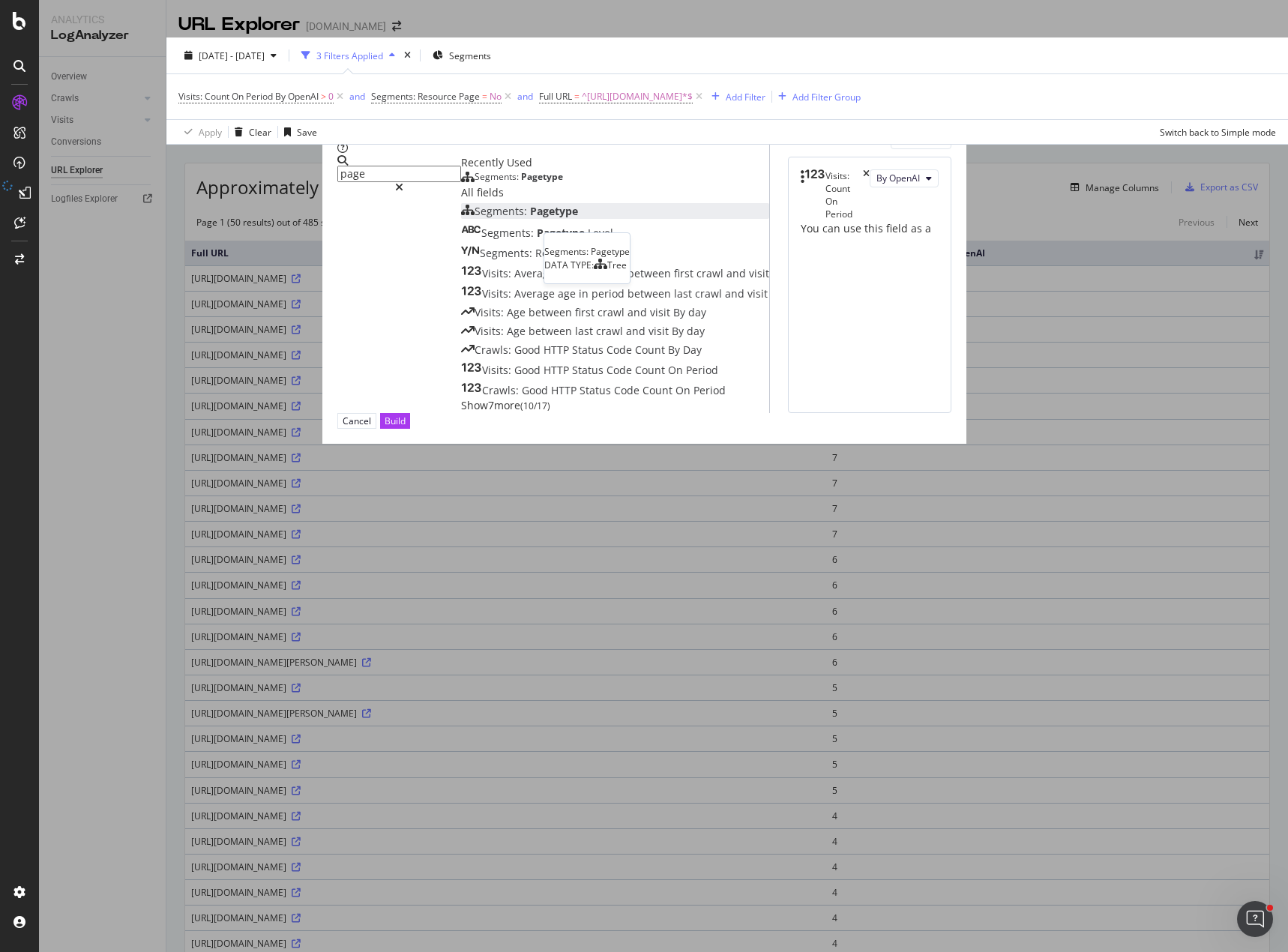
type input "page"
click at [474, 218] on span "Segments:" at bounding box center [502, 211] width 55 height 14
click at [406, 427] on div "Build" at bounding box center [395, 421] width 21 height 12
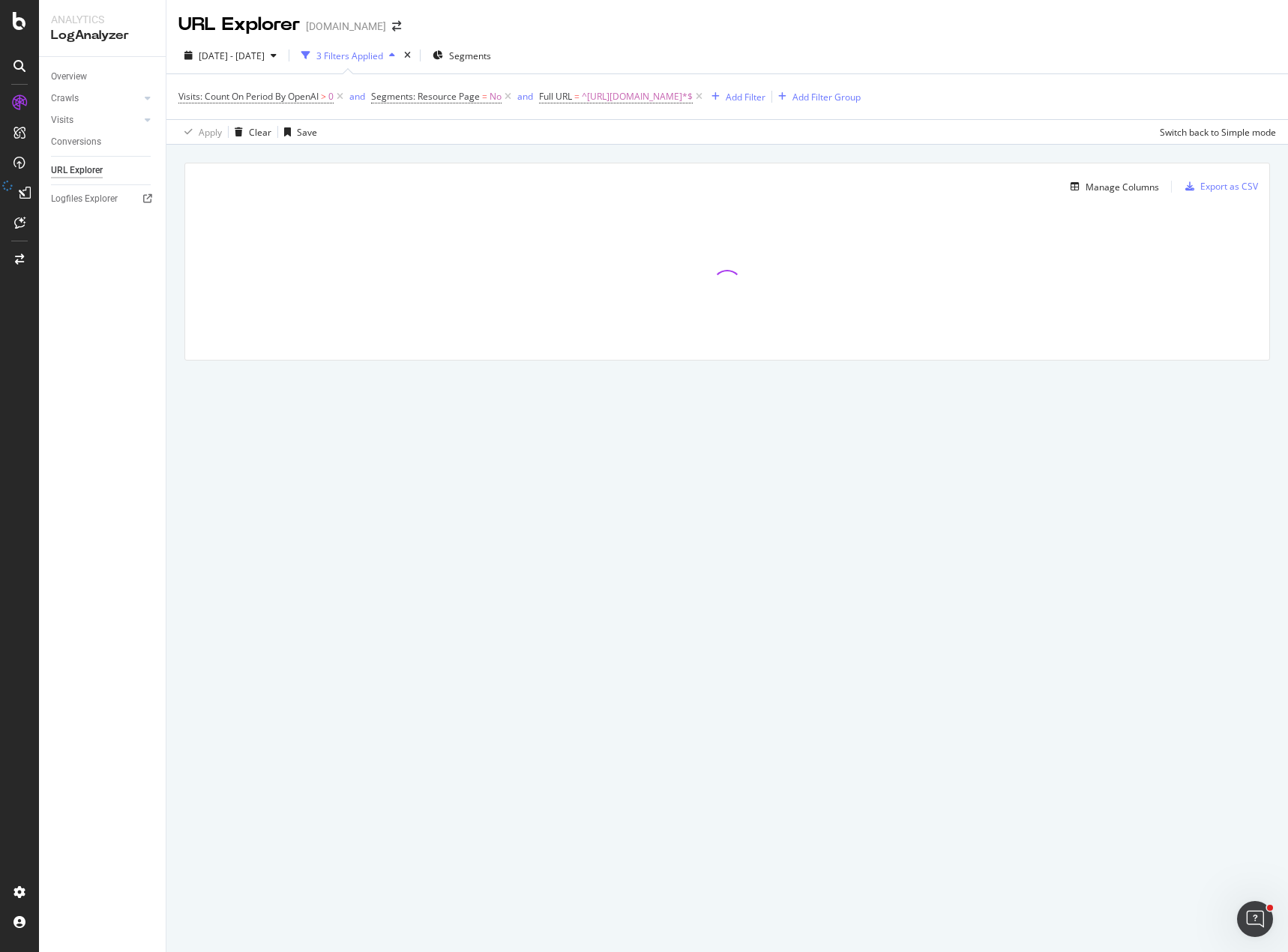
click at [1011, 61] on div "[DATE] - [DATE] 3 Filters Applied Segments" at bounding box center [727, 59] width 1121 height 30
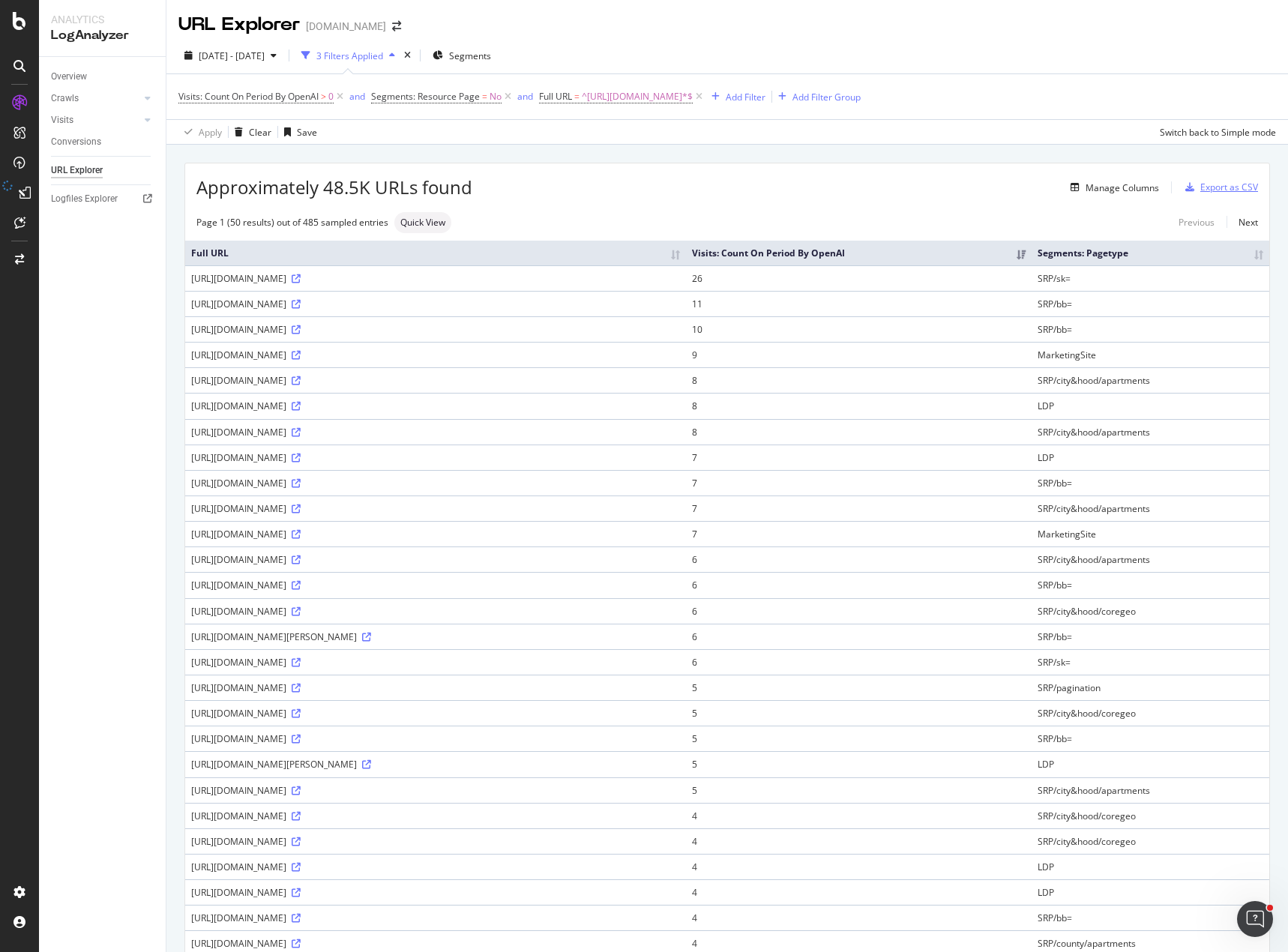
click at [1218, 188] on div "Export as CSV" at bounding box center [1228, 187] width 58 height 12
click at [332, 144] on input "checkbox" at bounding box center [338, 146] width 30 height 18
checkbox input "true"
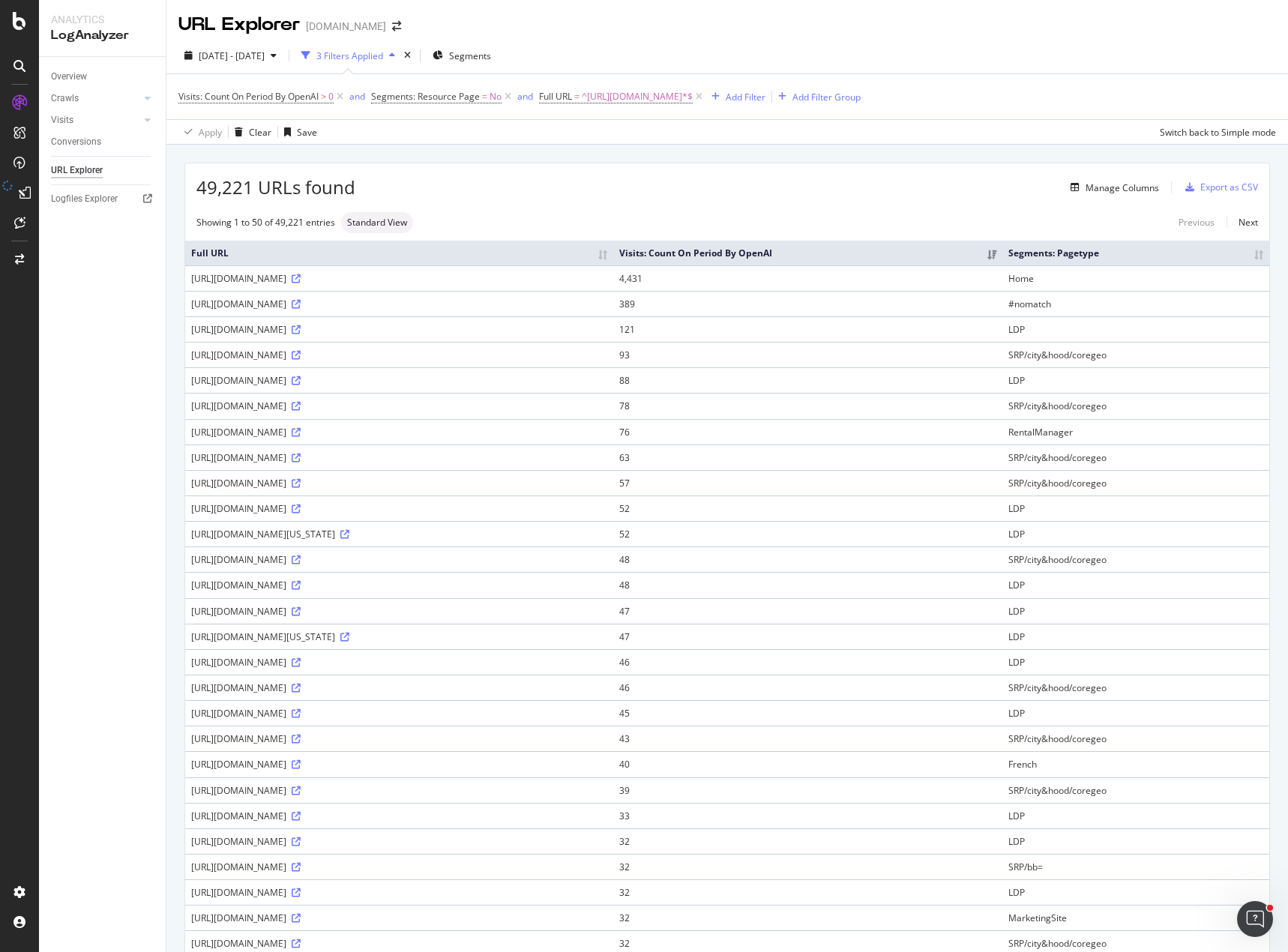
click at [575, 158] on div "49,221 URLs found Manage Columns Export as CSV Showing 1 to 50 of 49,221 entrie…" at bounding box center [727, 880] width 1121 height 1471
click at [1218, 189] on div "Export as CSV" at bounding box center [1228, 187] width 58 height 12
click at [928, 157] on div "49,221 URLs found Manage Columns Export as CSV Showing 1 to 50 of 49,221 entrie…" at bounding box center [727, 880] width 1121 height 1471
click at [1099, 83] on div "Visits: Count On Period By OpenAI > 0 and Segments: Resource Page = No and Full…" at bounding box center [726, 96] width 1097 height 45
click at [539, 181] on div "Manage Columns" at bounding box center [758, 187] width 804 height 18
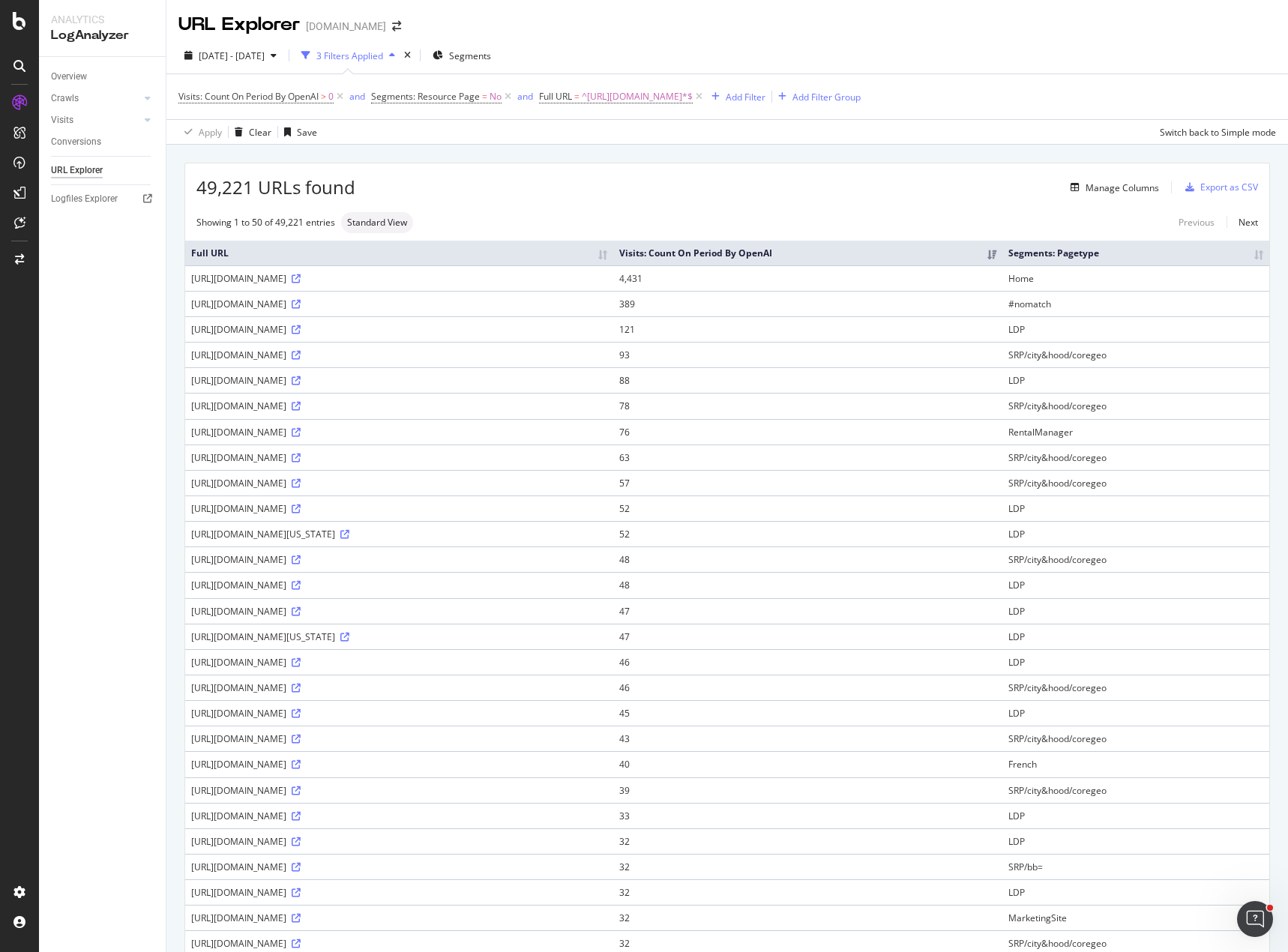
click at [855, 144] on div "Apply Clear Save Switch back to Simple mode" at bounding box center [727, 132] width 1121 height 25
